Goal: Task Accomplishment & Management: Manage account settings

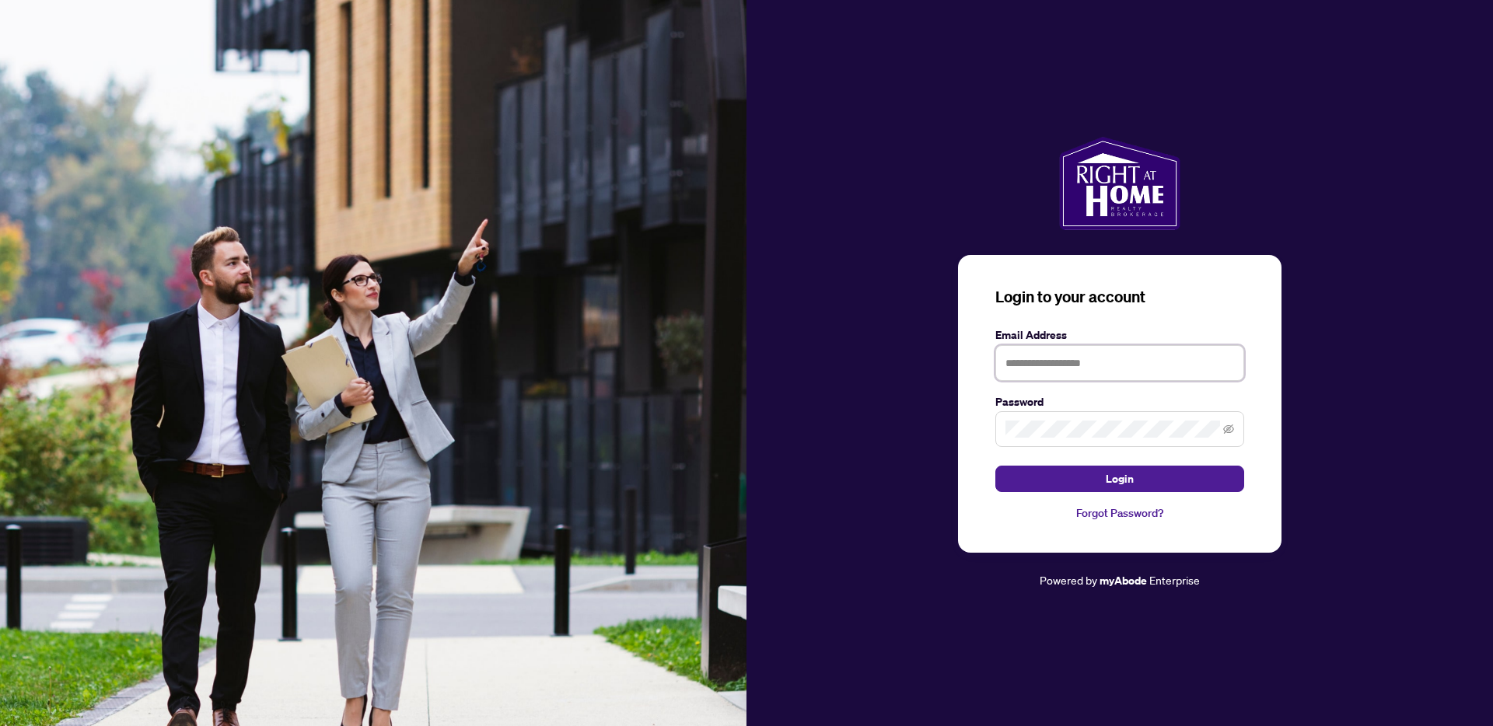
click at [1049, 367] on input "text" at bounding box center [1120, 363] width 249 height 36
type input "**********"
click at [996, 466] on button "Login" at bounding box center [1120, 479] width 249 height 26
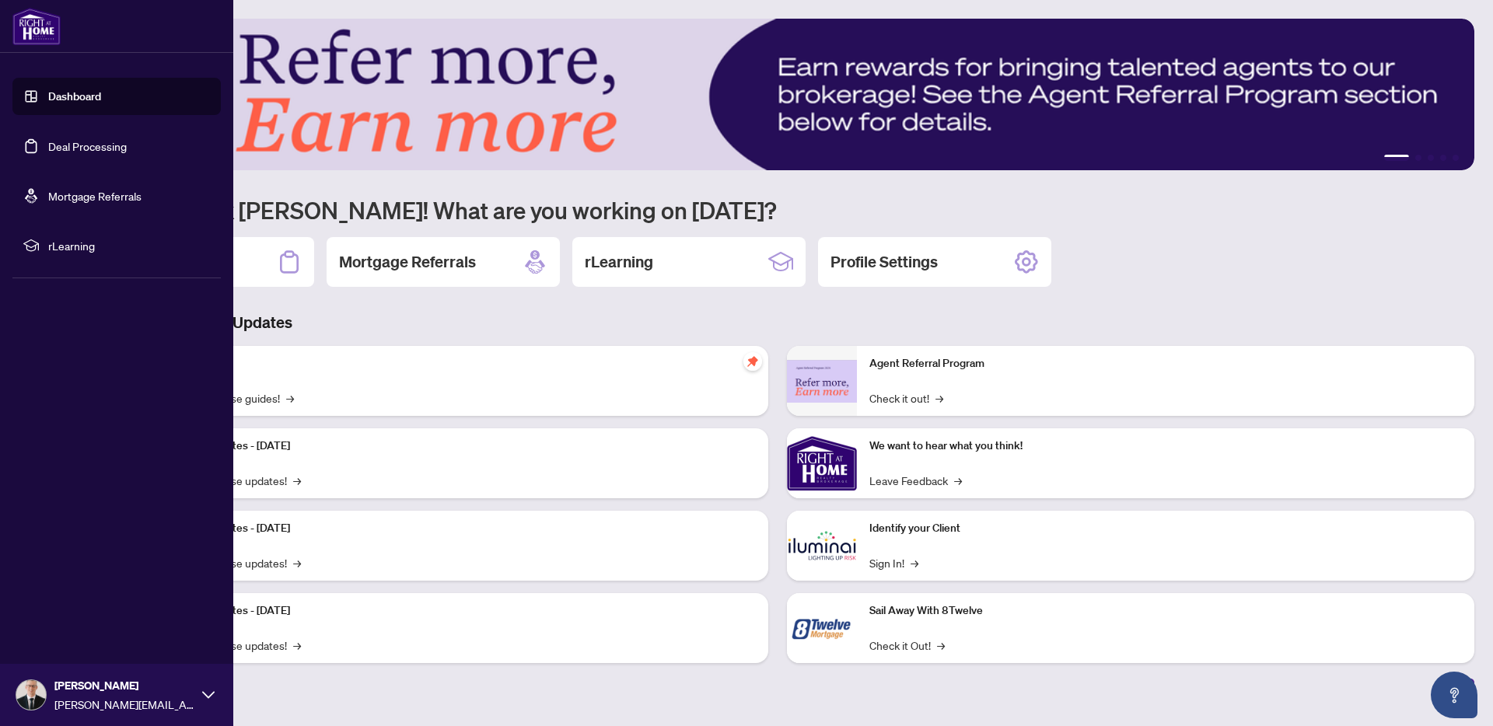
click at [48, 152] on link "Deal Processing" at bounding box center [87, 146] width 79 height 14
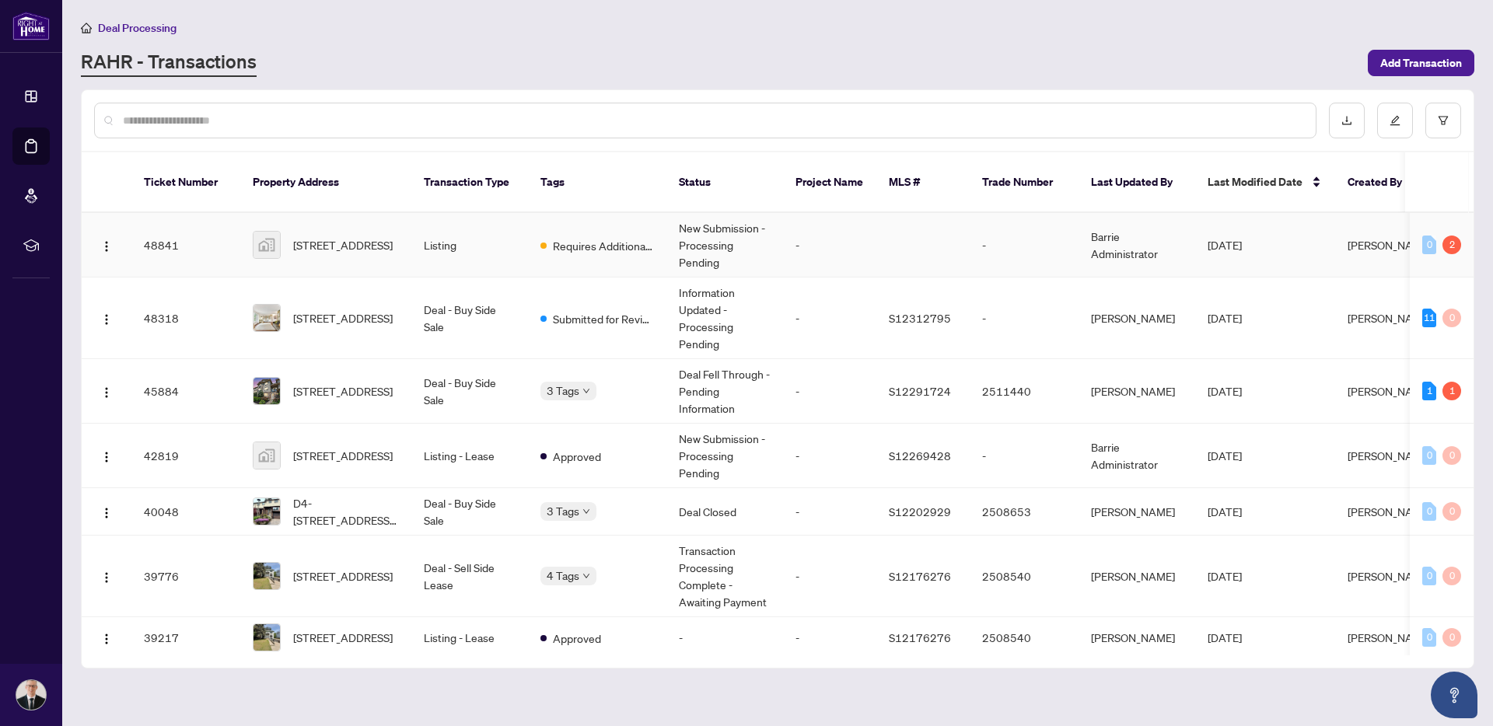
click at [821, 240] on td "-" at bounding box center [829, 245] width 93 height 65
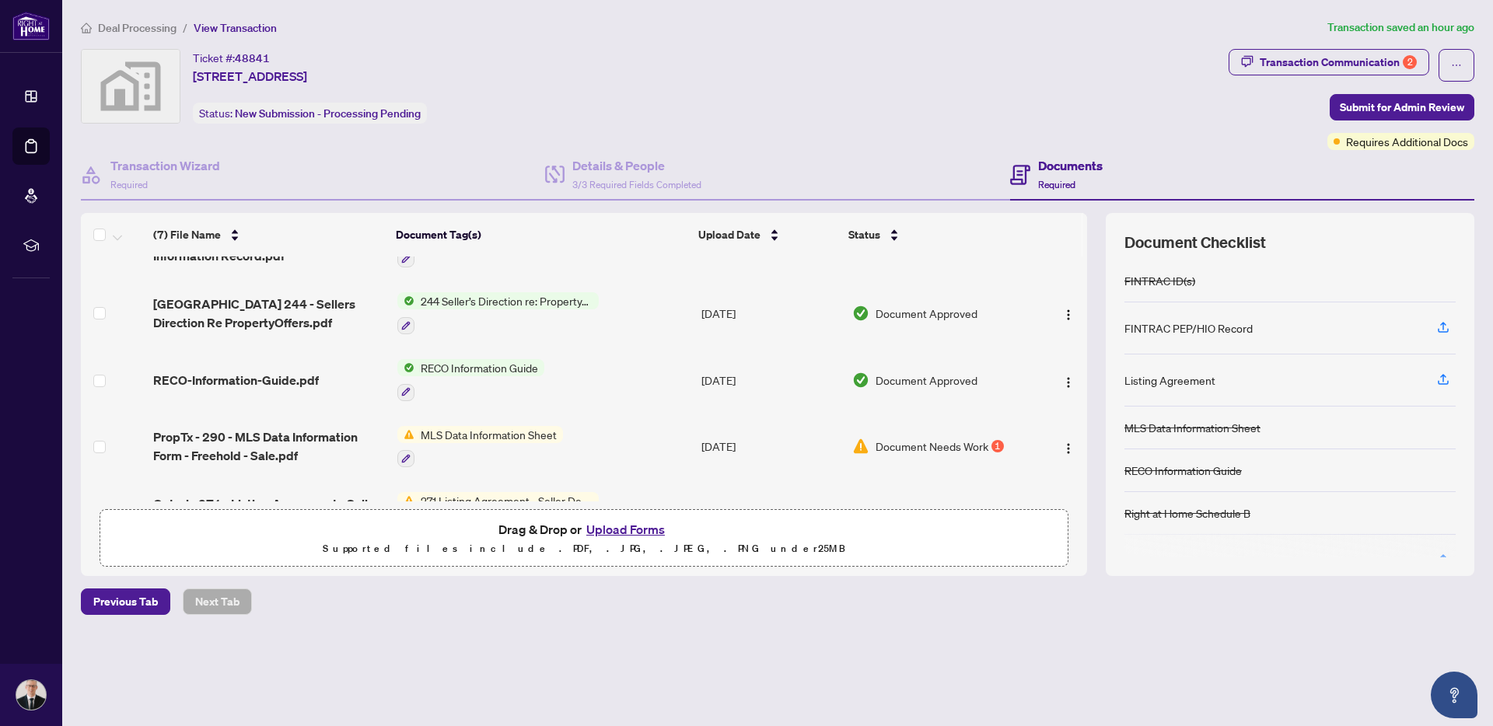
scroll to position [225, 0]
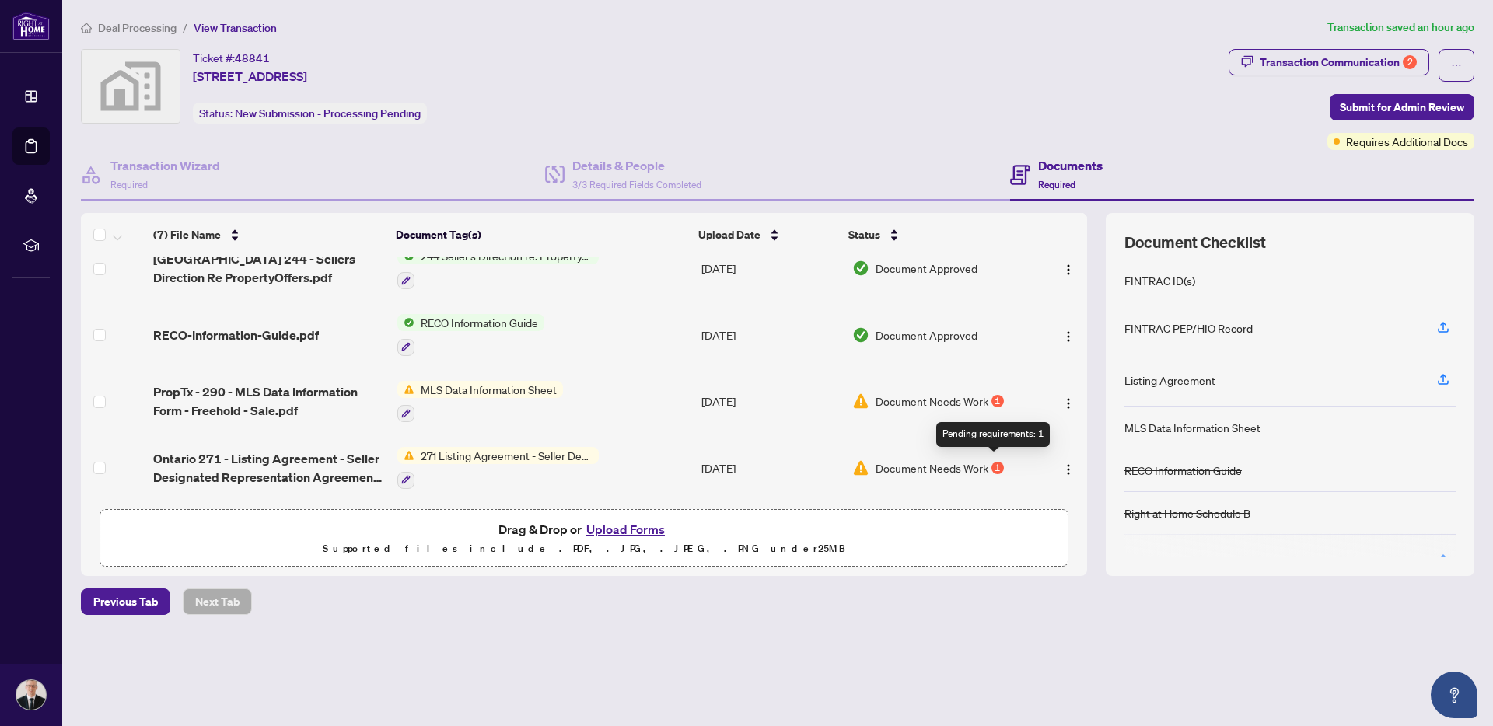
click at [992, 464] on div "1" at bounding box center [998, 468] width 12 height 12
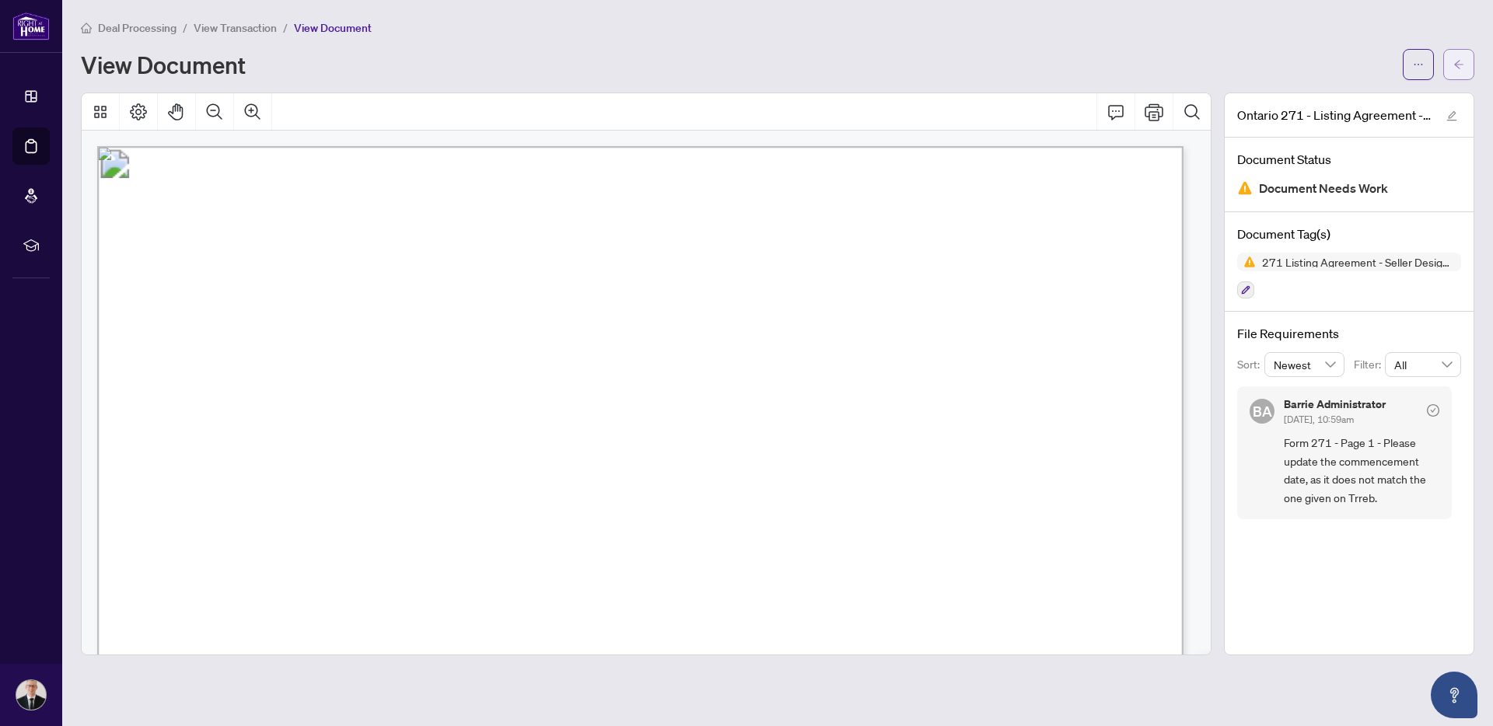
click at [1471, 56] on button "button" at bounding box center [1459, 64] width 31 height 31
